Goal: Information Seeking & Learning: Find specific page/section

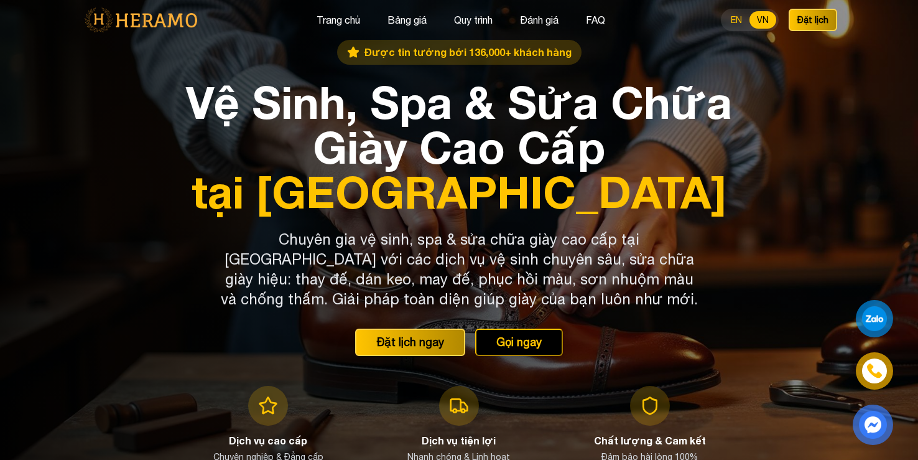
click at [743, 22] on button "EN" at bounding box center [736, 19] width 26 height 17
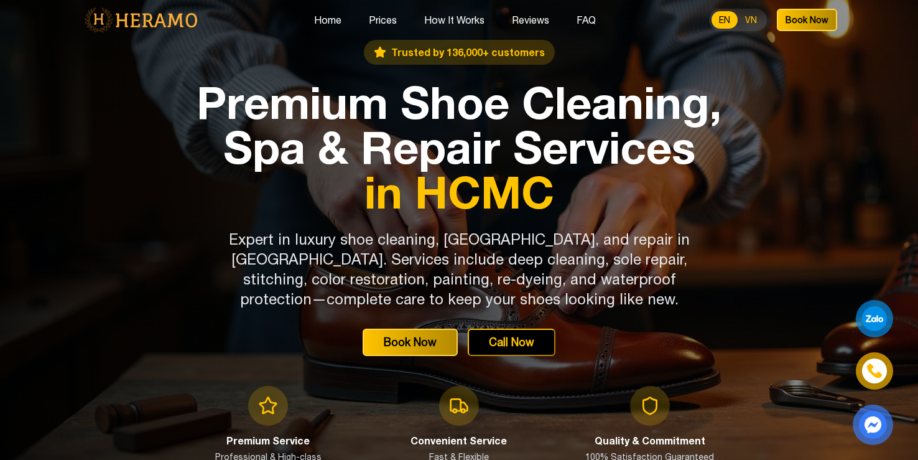
click at [758, 19] on button "VN" at bounding box center [751, 19] width 27 height 17
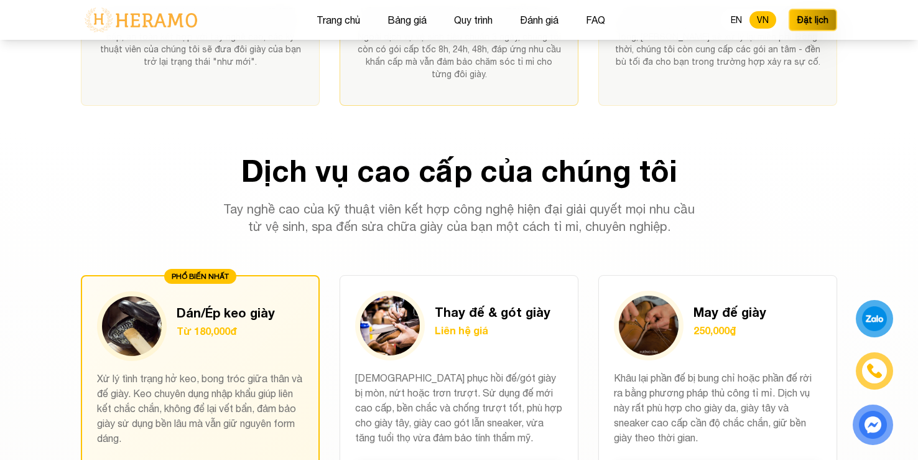
scroll to position [871, 0]
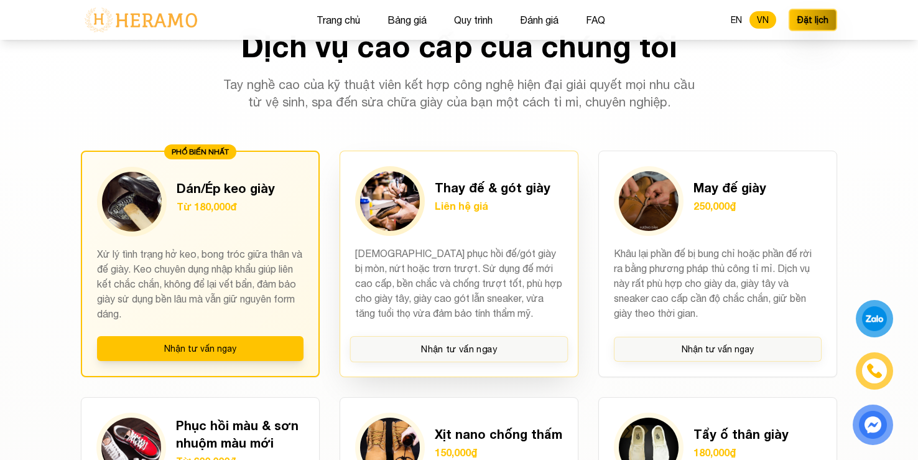
click at [391, 213] on img at bounding box center [390, 201] width 60 height 60
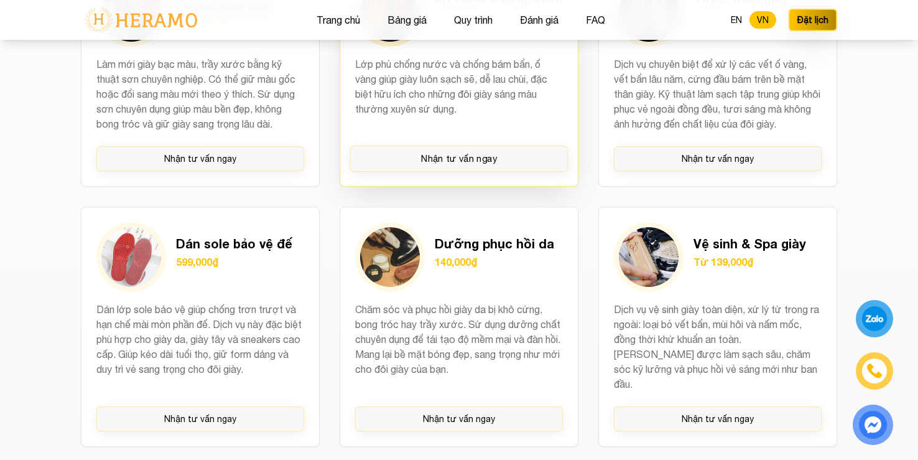
scroll to position [1368, 0]
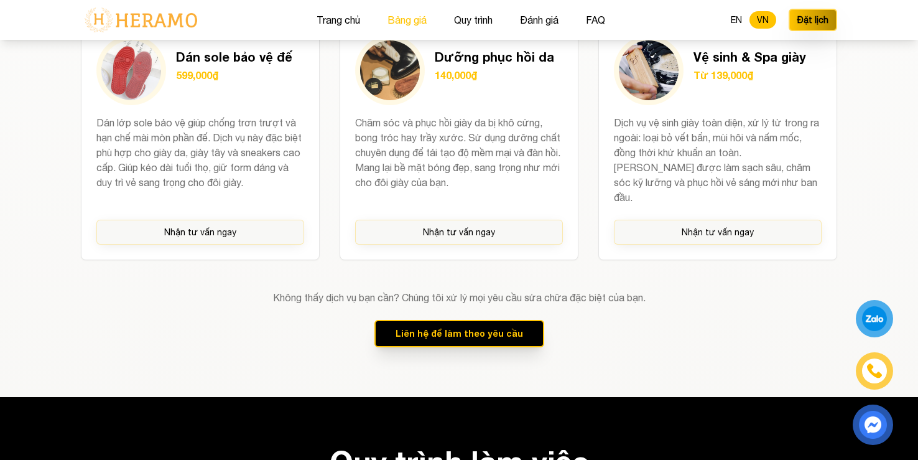
click at [397, 21] on button "Bảng giá" at bounding box center [407, 20] width 47 height 16
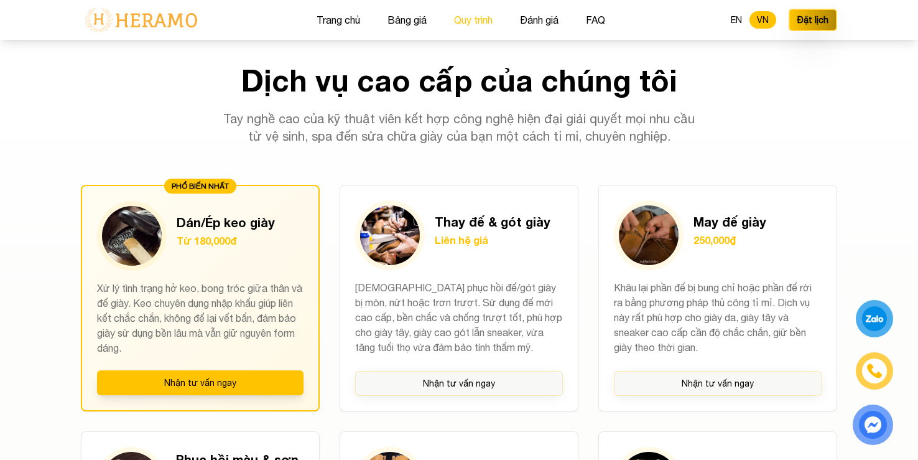
click at [459, 17] on button "Quy trình" at bounding box center [473, 20] width 46 height 16
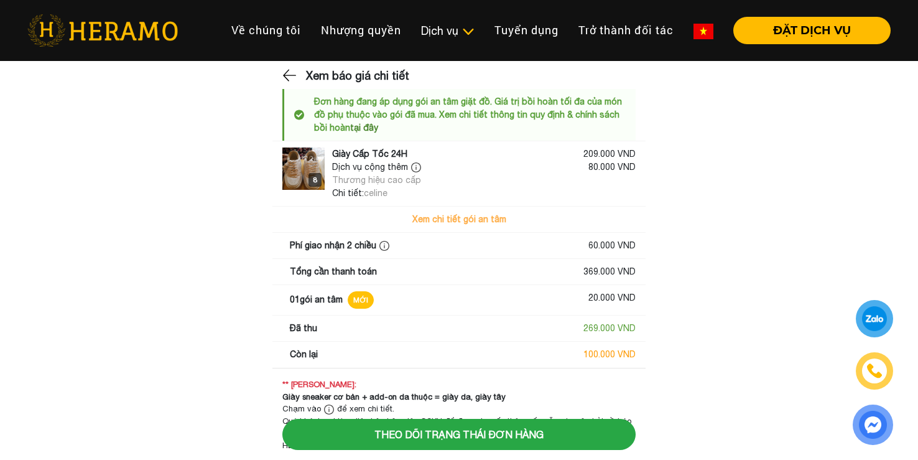
click at [291, 179] on img at bounding box center [303, 168] width 42 height 42
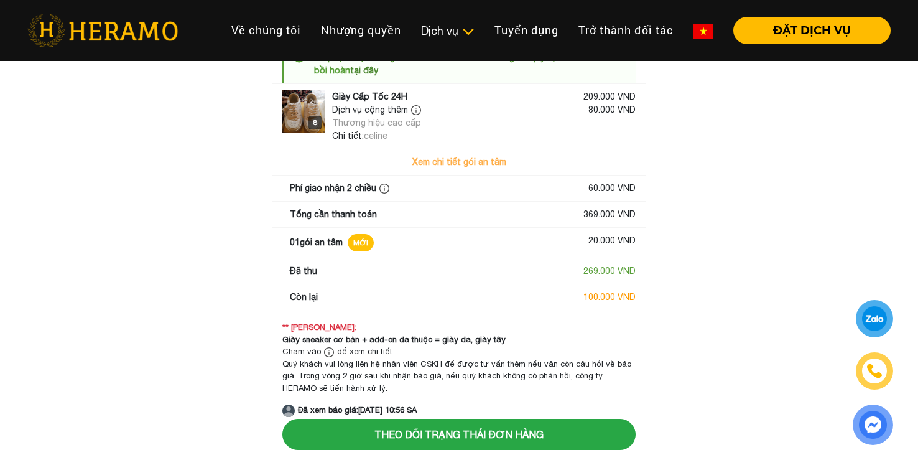
click at [198, 133] on main "Xem báo giá chi tiết Đơn hàng đang áp dụng gói an tâm giặt đồ. Giá trị bồi hoàn…" at bounding box center [459, 213] width 918 height 407
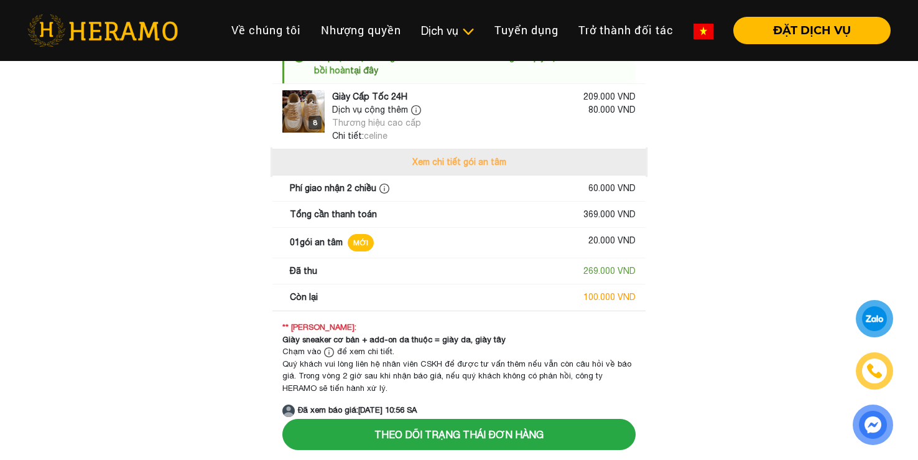
click at [451, 174] on button "Xem chi tiết gói an tâm" at bounding box center [458, 162] width 373 height 26
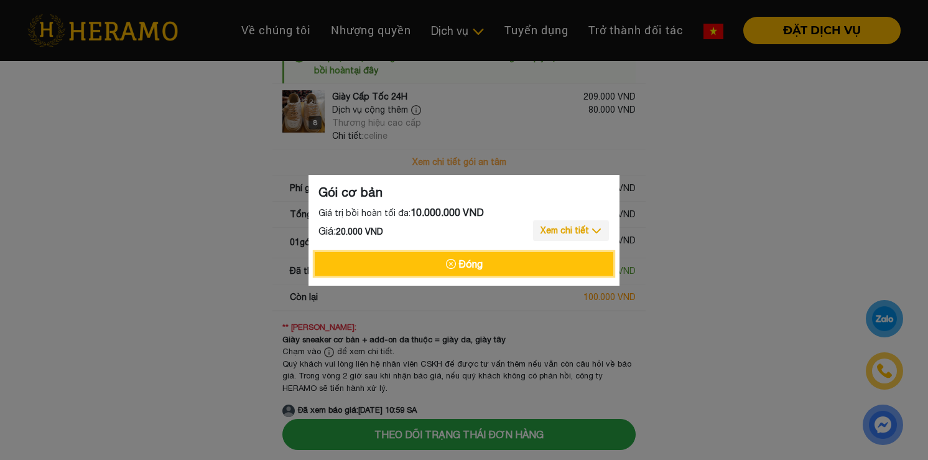
click at [452, 263] on icon "button" at bounding box center [451, 264] width 10 height 10
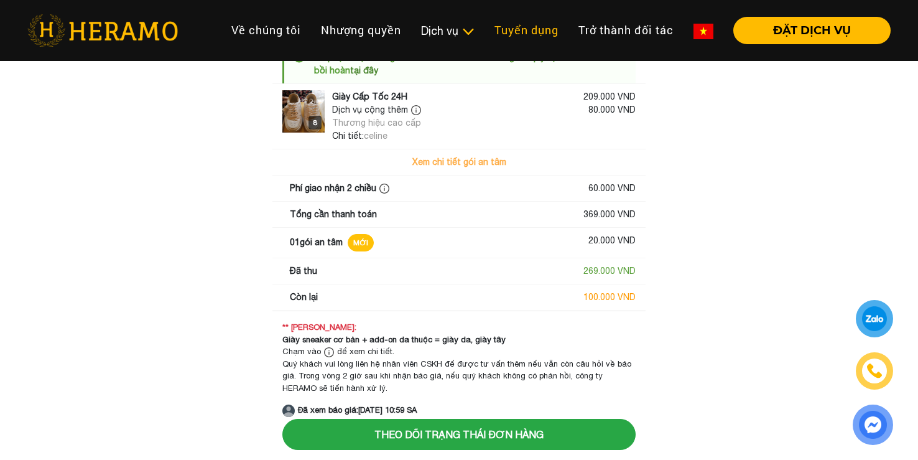
click at [489, 17] on link "Tuyển dụng" at bounding box center [527, 30] width 84 height 27
